Goal: Task Accomplishment & Management: Use online tool/utility

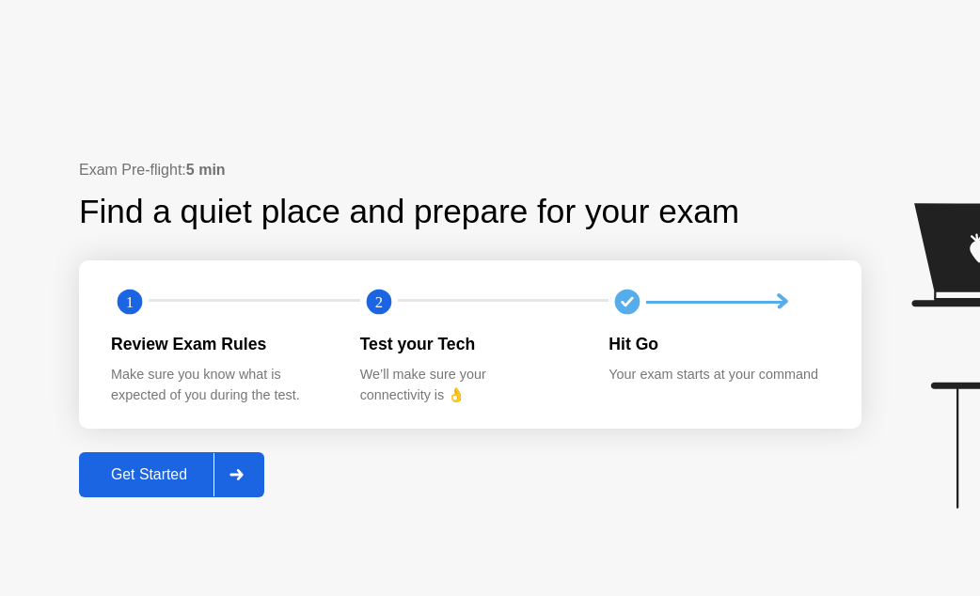
click at [158, 483] on div "Get Started" at bounding box center [149, 475] width 129 height 17
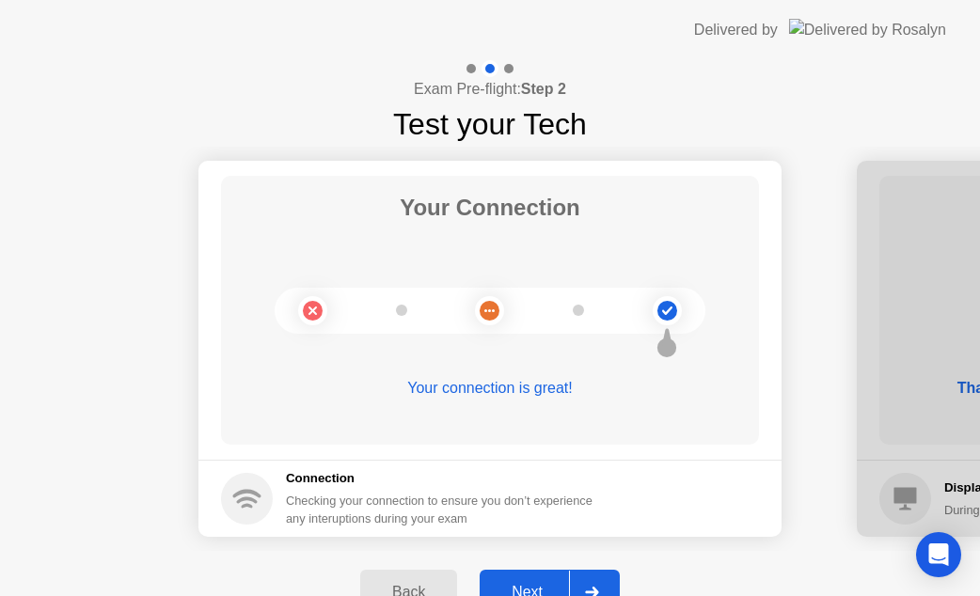
click at [516, 578] on button "Next" at bounding box center [550, 592] width 140 height 45
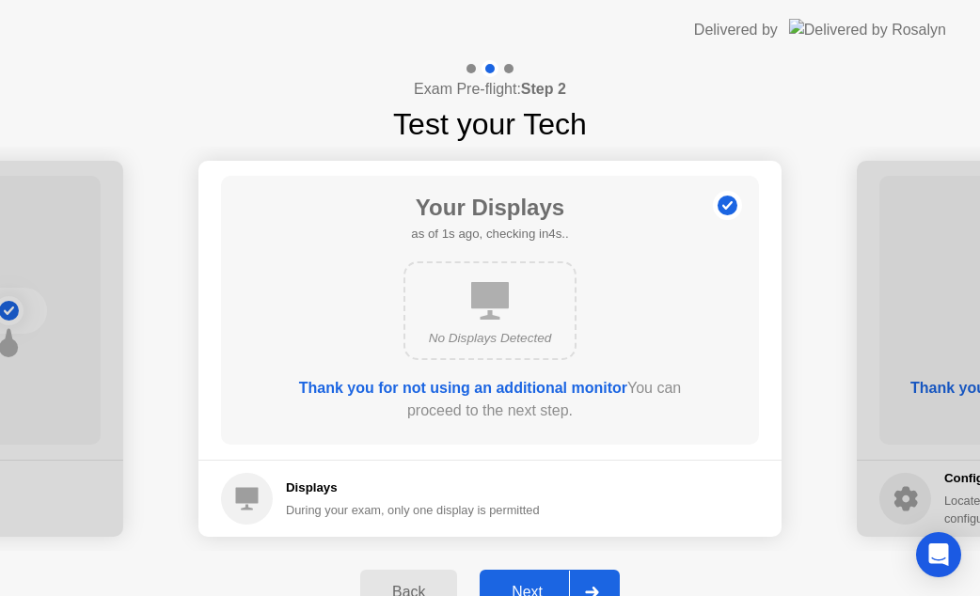
click at [540, 578] on button "Next" at bounding box center [550, 592] width 140 height 45
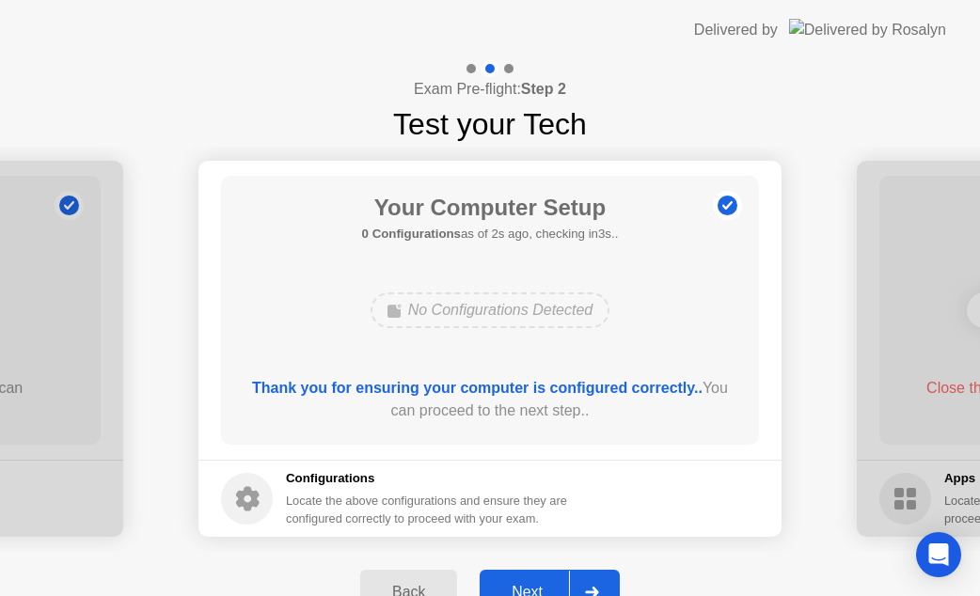
click at [536, 584] on div "Next" at bounding box center [527, 592] width 84 height 17
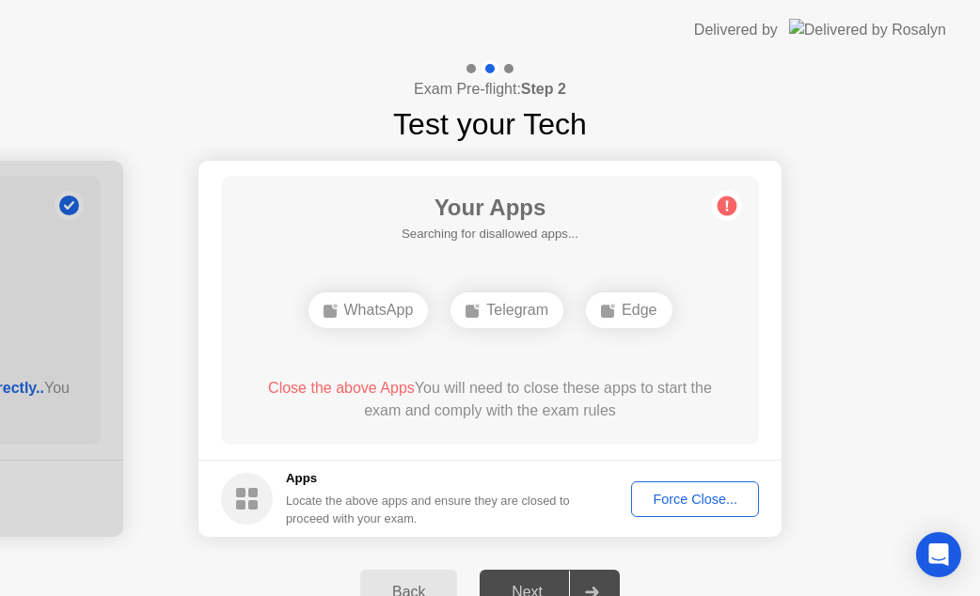
click at [658, 494] on div "Force Close..." at bounding box center [695, 499] width 115 height 15
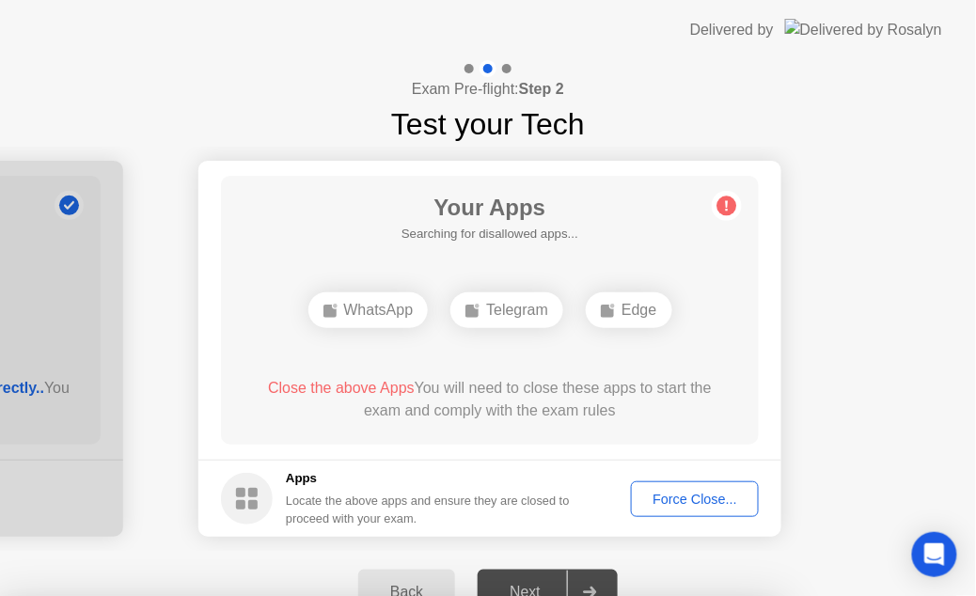
click at [673, 595] on div at bounding box center [488, 596] width 976 height 0
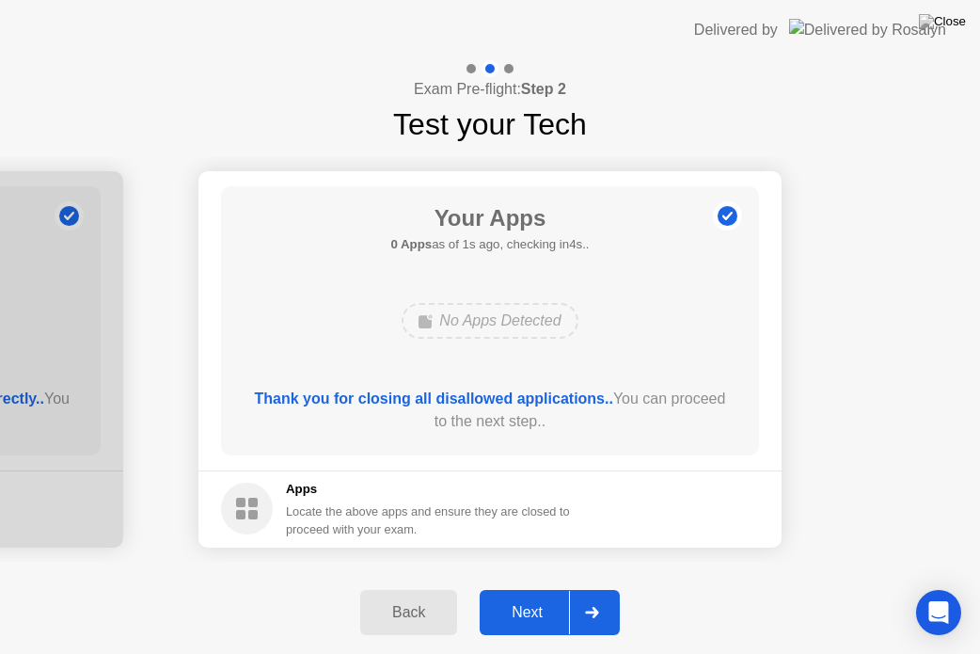
click at [531, 595] on button "Next" at bounding box center [550, 612] width 140 height 45
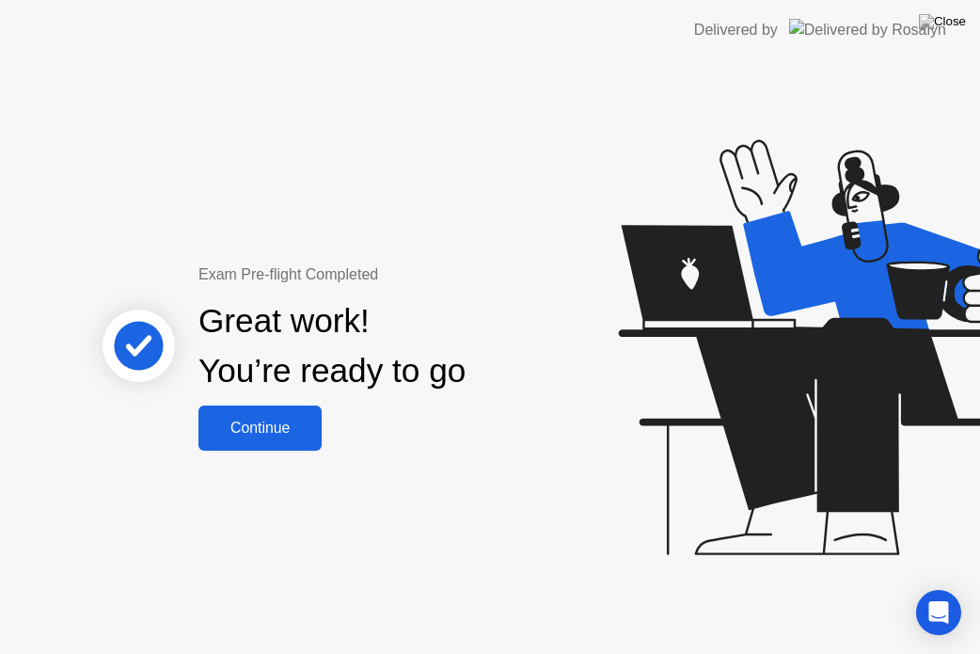
click at [261, 423] on div "Continue" at bounding box center [260, 428] width 112 height 17
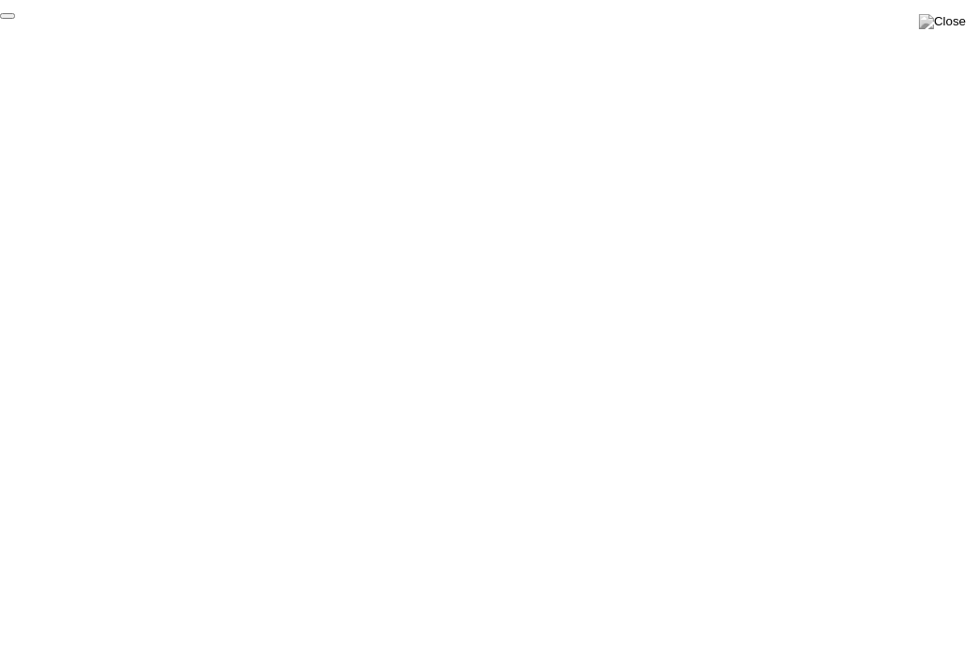
click div "End Proctoring Session"
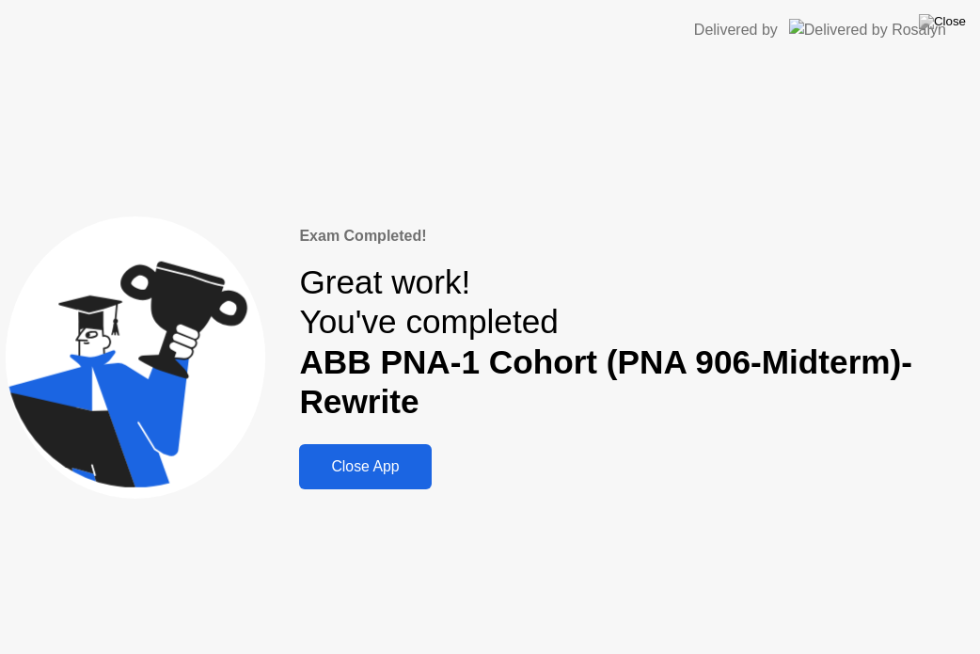
click at [390, 458] on div "Close App" at bounding box center [365, 466] width 120 height 17
